Goal: Transaction & Acquisition: Purchase product/service

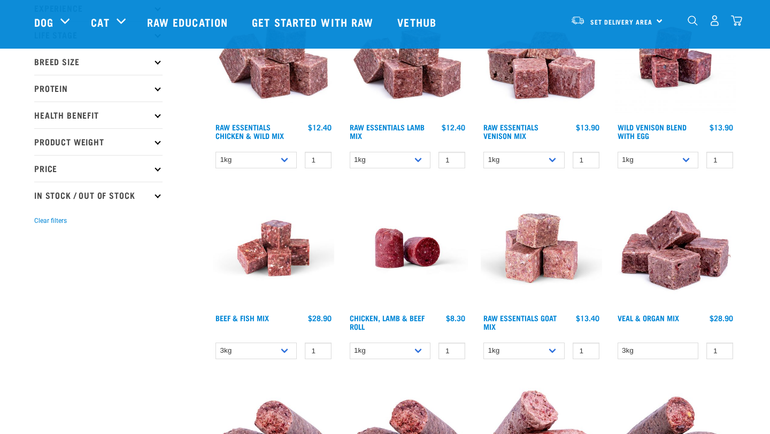
scroll to position [166, 0]
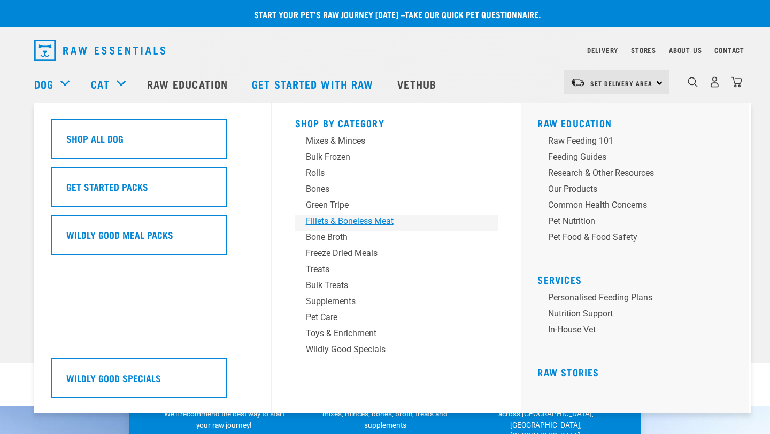
click at [334, 220] on div "Fillets & Boneless Meat" at bounding box center [389, 221] width 167 height 13
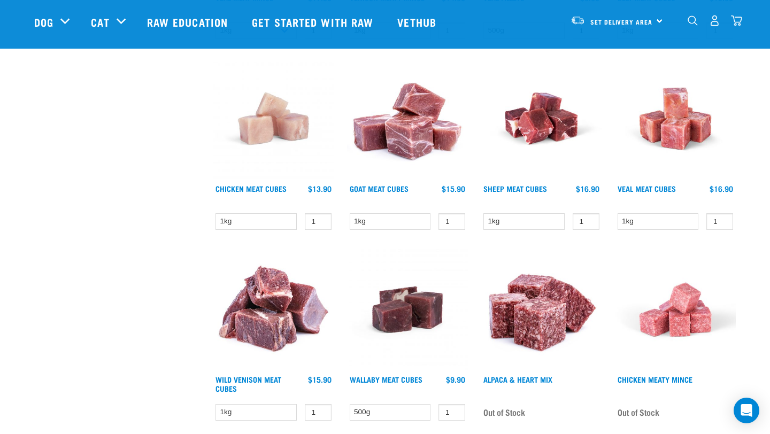
scroll to position [482, 0]
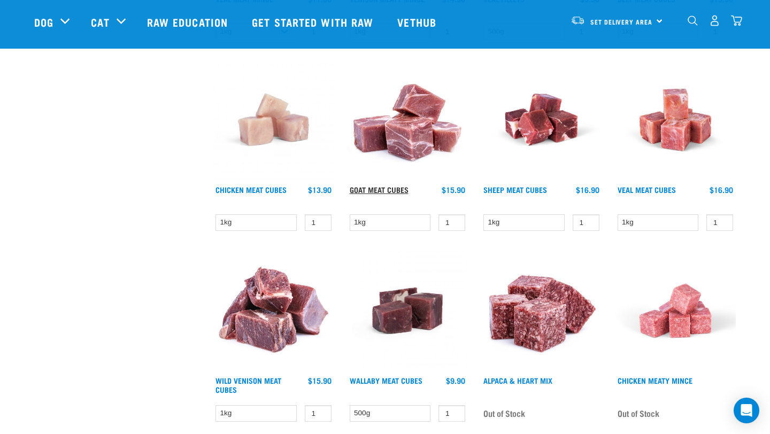
click at [370, 189] on link "Goat Meat Cubes" at bounding box center [379, 190] width 59 height 4
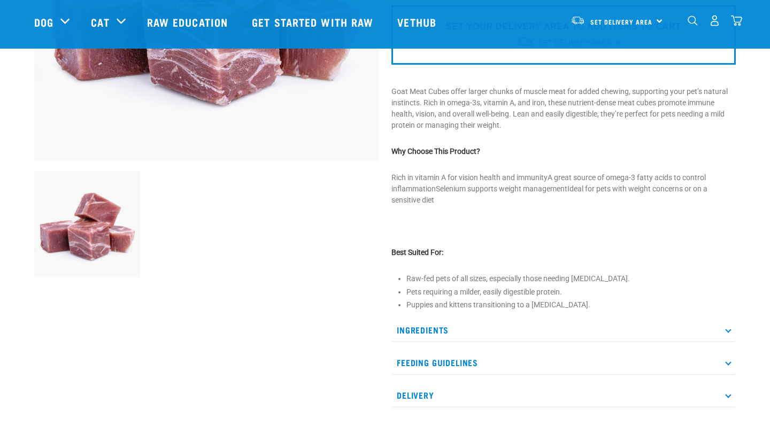
scroll to position [341, 0]
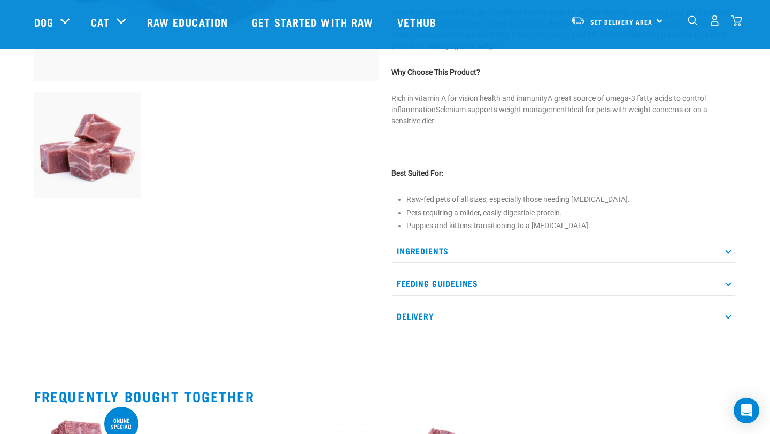
click at [433, 256] on p "Ingredients" at bounding box center [563, 251] width 344 height 24
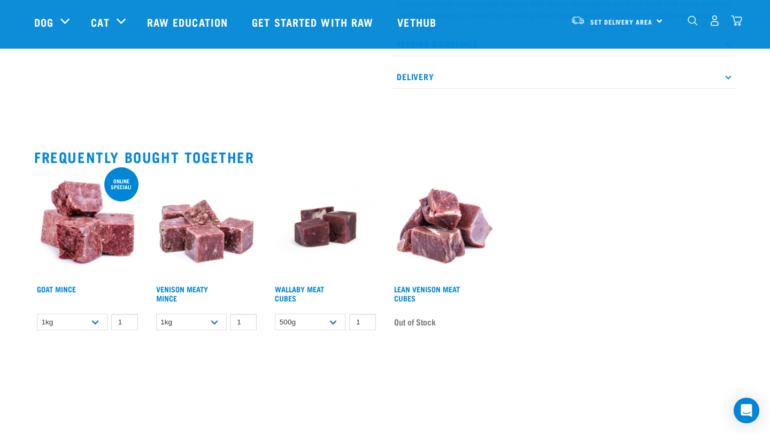
scroll to position [678, 0]
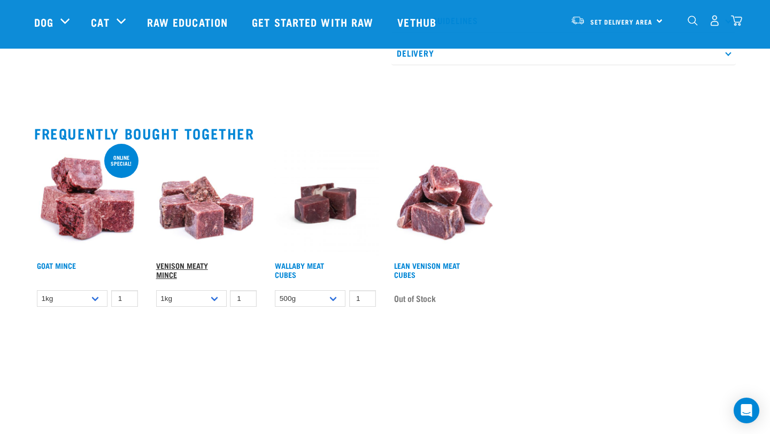
click at [173, 264] on link "Venison Meaty Mince" at bounding box center [182, 270] width 52 height 12
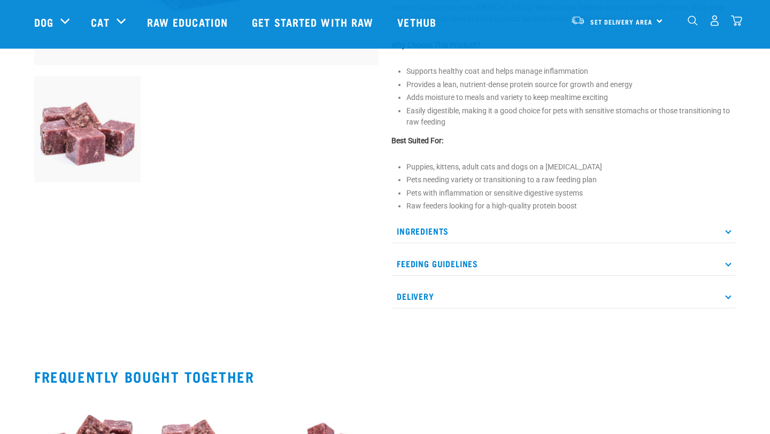
scroll to position [360, 0]
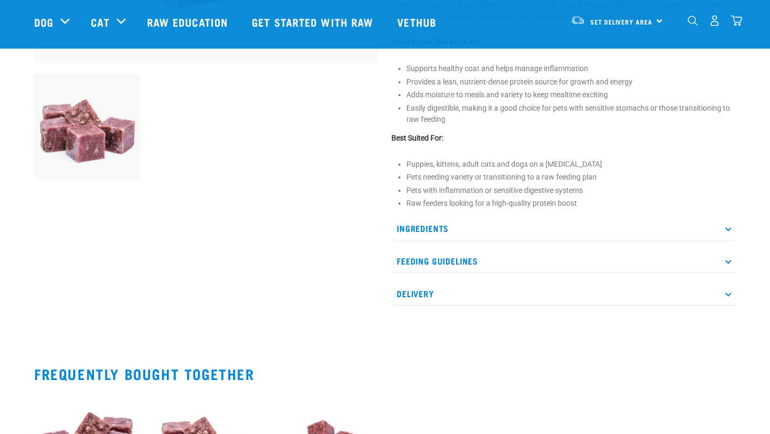
click at [432, 261] on p "Feeding Guidelines" at bounding box center [563, 261] width 344 height 24
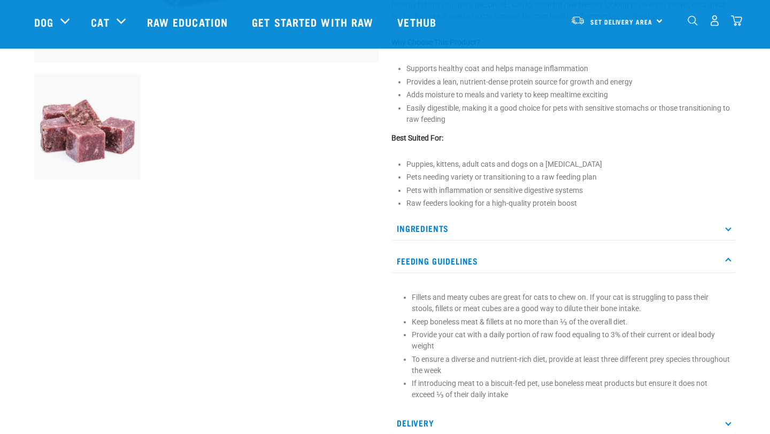
click at [424, 233] on p "Ingredients" at bounding box center [563, 229] width 344 height 24
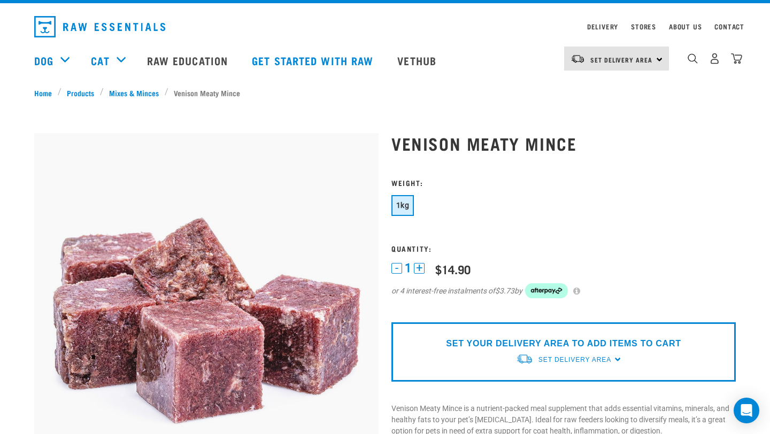
scroll to position [24, 0]
